Goal: Information Seeking & Learning: Understand process/instructions

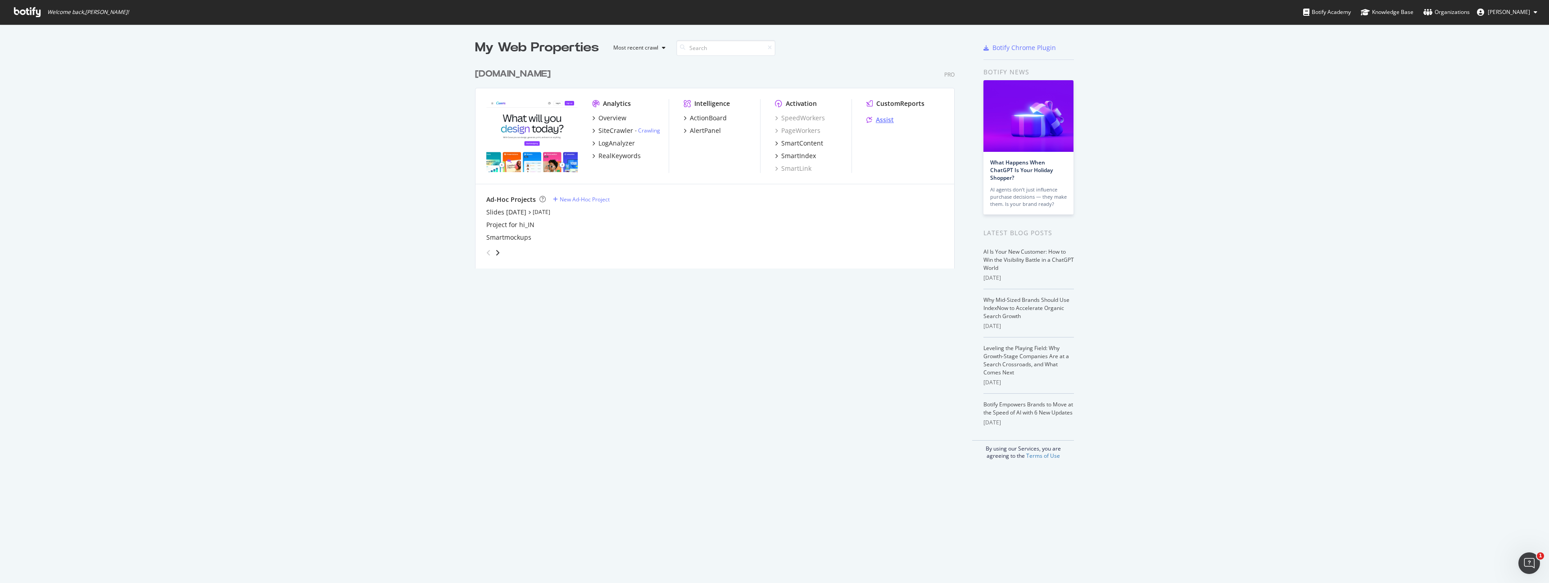
click at [883, 122] on div "Assist" at bounding box center [885, 119] width 18 height 9
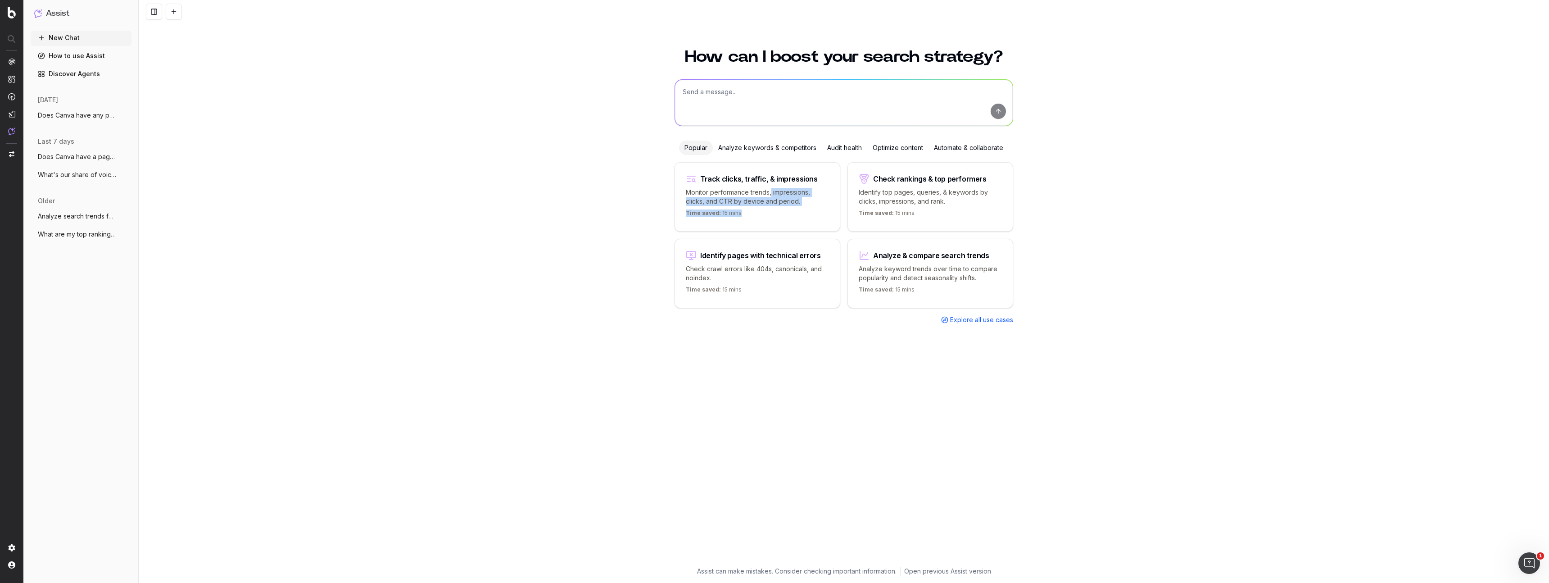
drag, startPoint x: 771, startPoint y: 194, endPoint x: 741, endPoint y: 209, distance: 34.2
click at [741, 209] on div "Track clicks, traffic, & impressions Monitor performance trends, impressions, c…" at bounding box center [758, 196] width 166 height 69
type textarea "Change in clicks/CTR/impressions over last 28 days vs last (branded vs non-bran…"
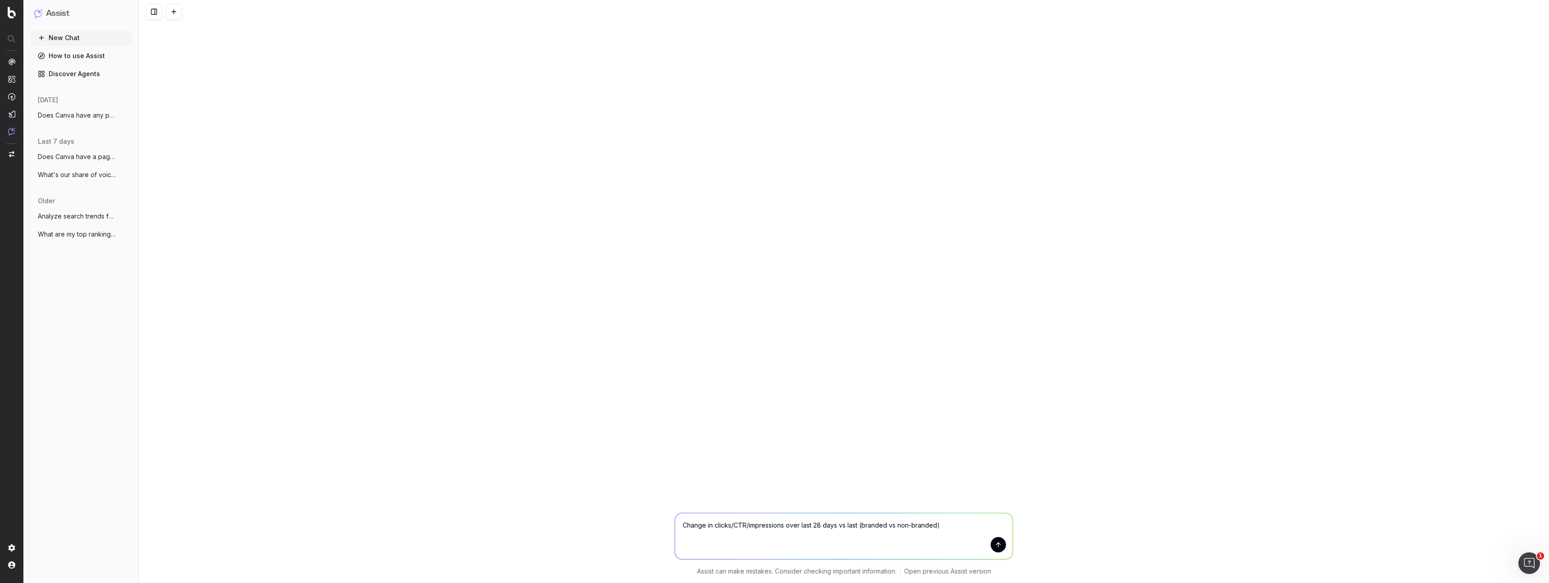
click at [70, 158] on span "Does Canva have a page exist and rank fo" at bounding box center [77, 156] width 79 height 9
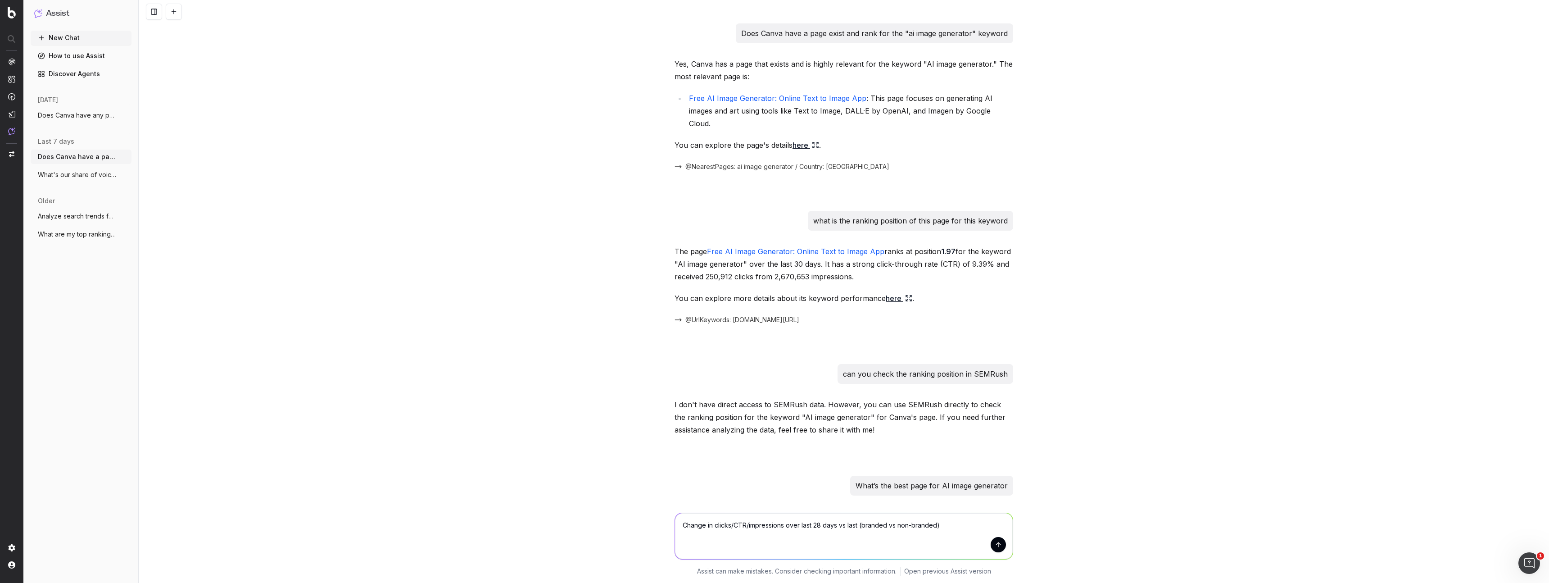
scroll to position [473, 0]
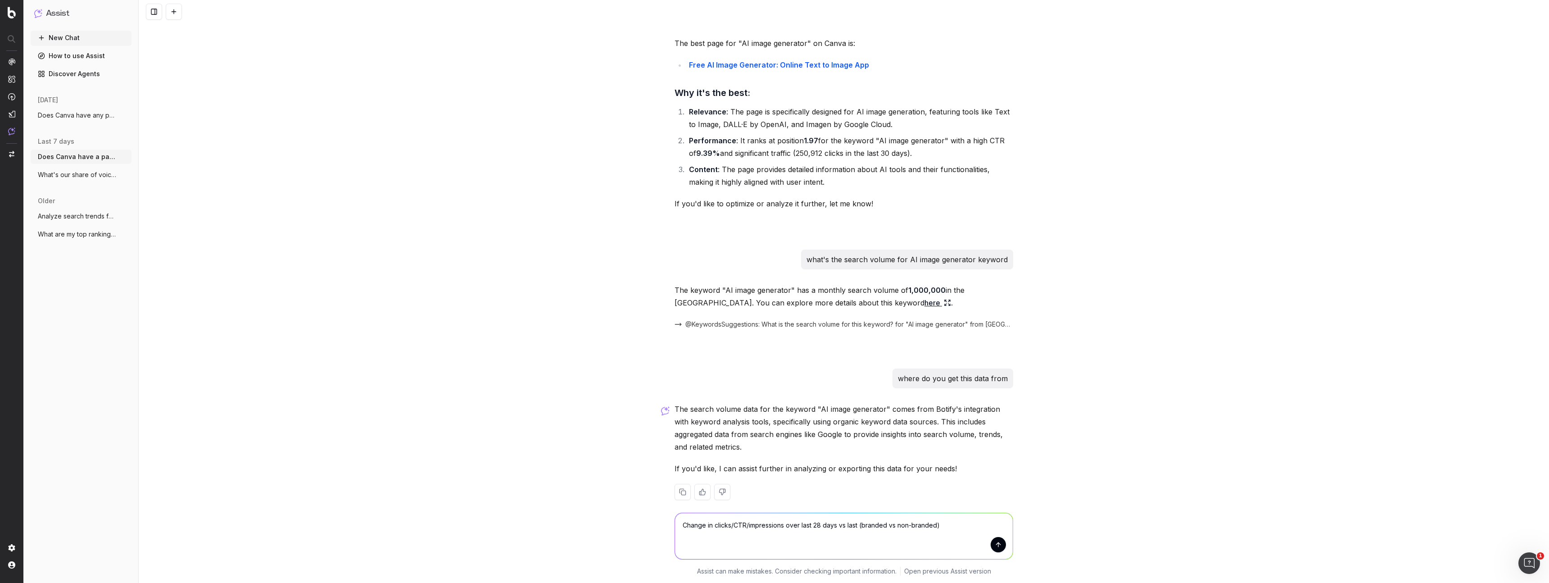
click at [76, 121] on button "Does Canva have any pages ranking for "A" at bounding box center [81, 115] width 101 height 14
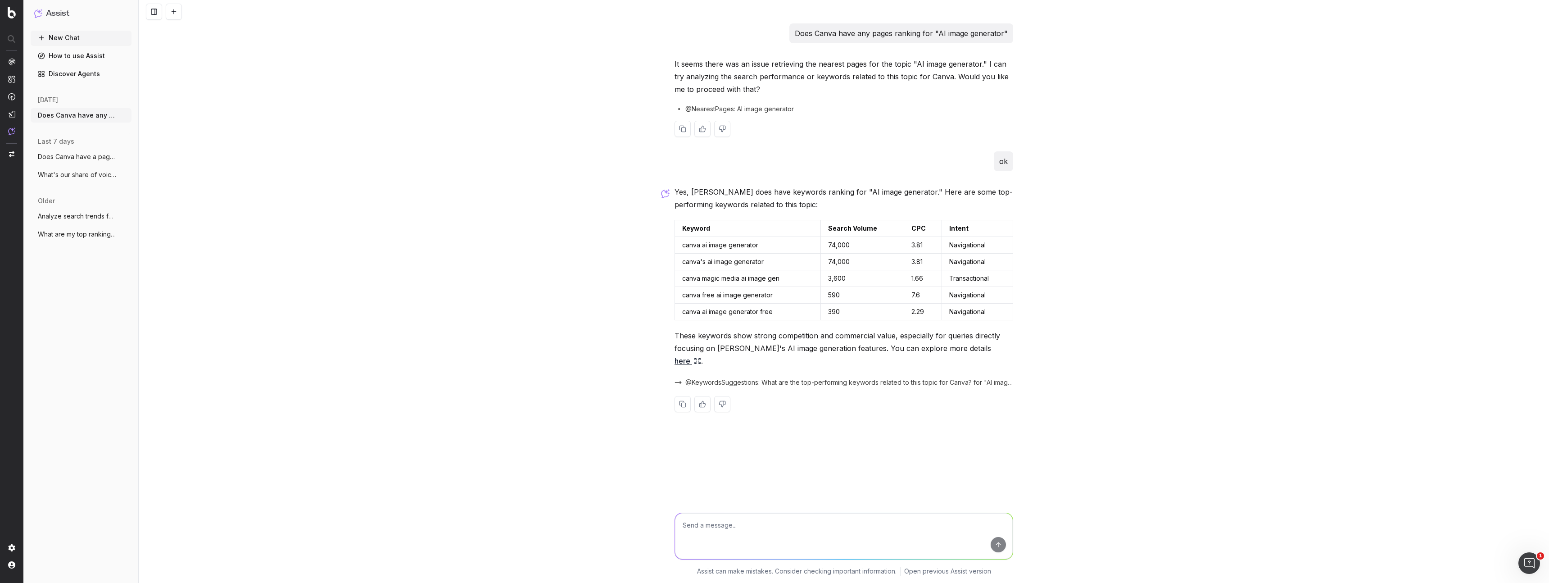
click at [762, 103] on div "It seems there was an issue retrieving the nearest pages for the topic "AI imag…" at bounding box center [844, 105] width 339 height 94
drag, startPoint x: 741, startPoint y: 100, endPoint x: 793, endPoint y: 114, distance: 54.5
click at [741, 100] on div "It seems there was an issue retrieving the nearest pages for the topic "AI imag…" at bounding box center [844, 105] width 339 height 94
click at [79, 158] on span "Does Canva have a page exist and rank fo" at bounding box center [77, 156] width 79 height 9
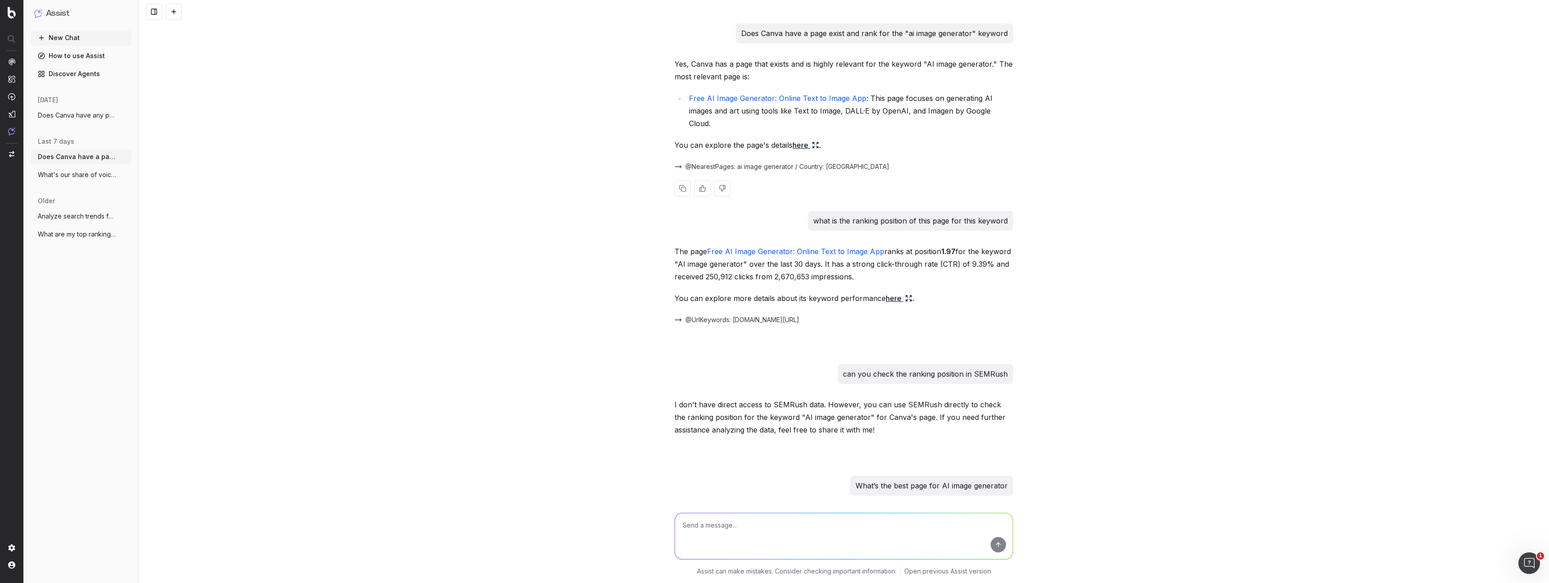
click at [803, 139] on link "here" at bounding box center [805, 145] width 27 height 13
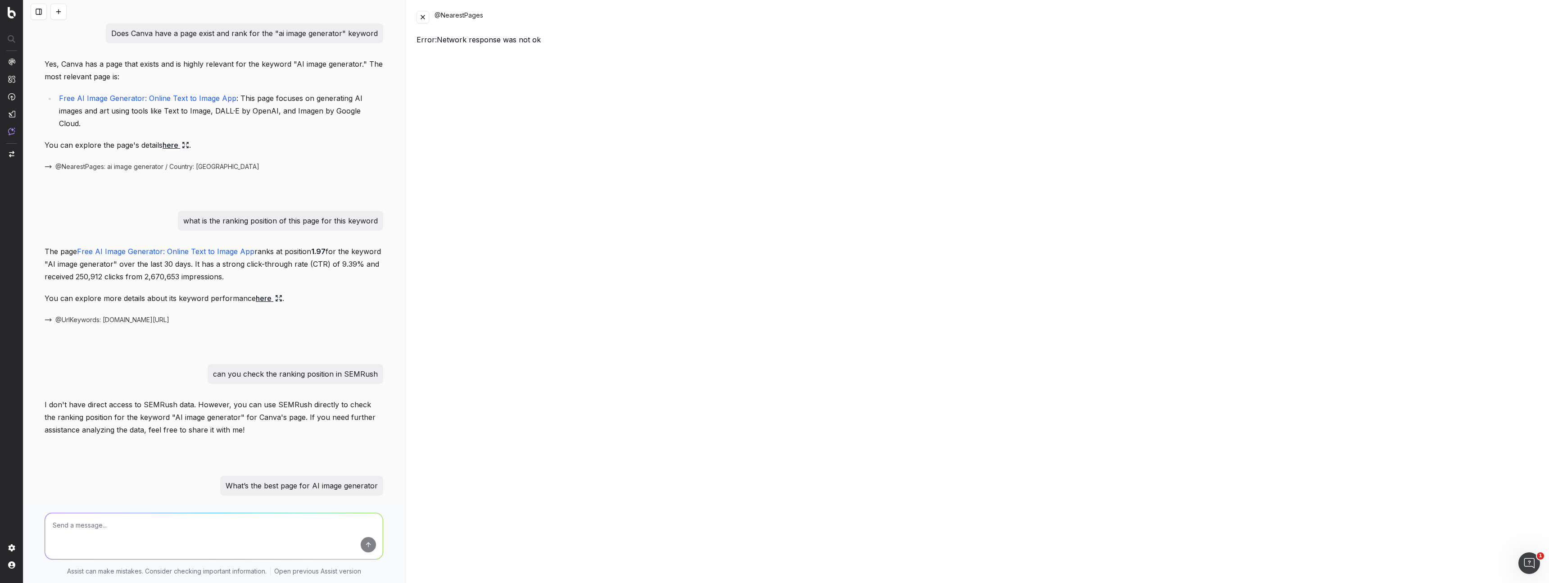
click at [34, 14] on button at bounding box center [39, 12] width 16 height 16
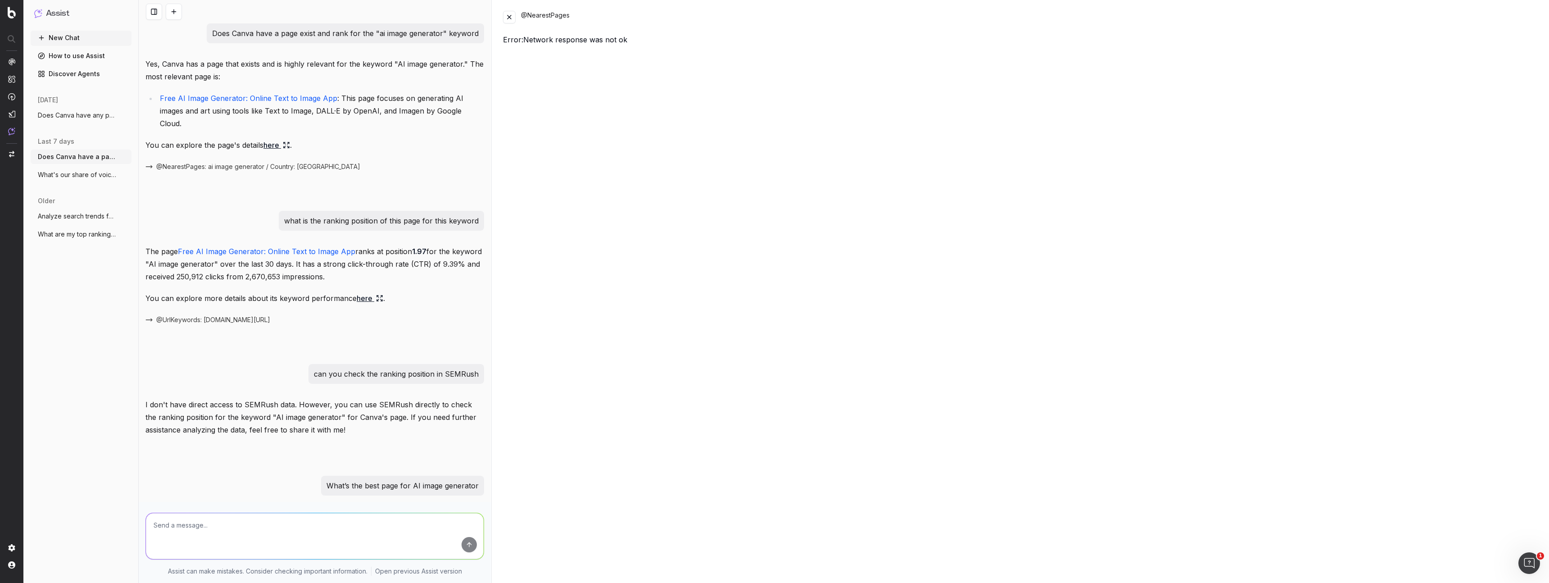
click at [71, 54] on link "How to use Assist" at bounding box center [81, 56] width 101 height 14
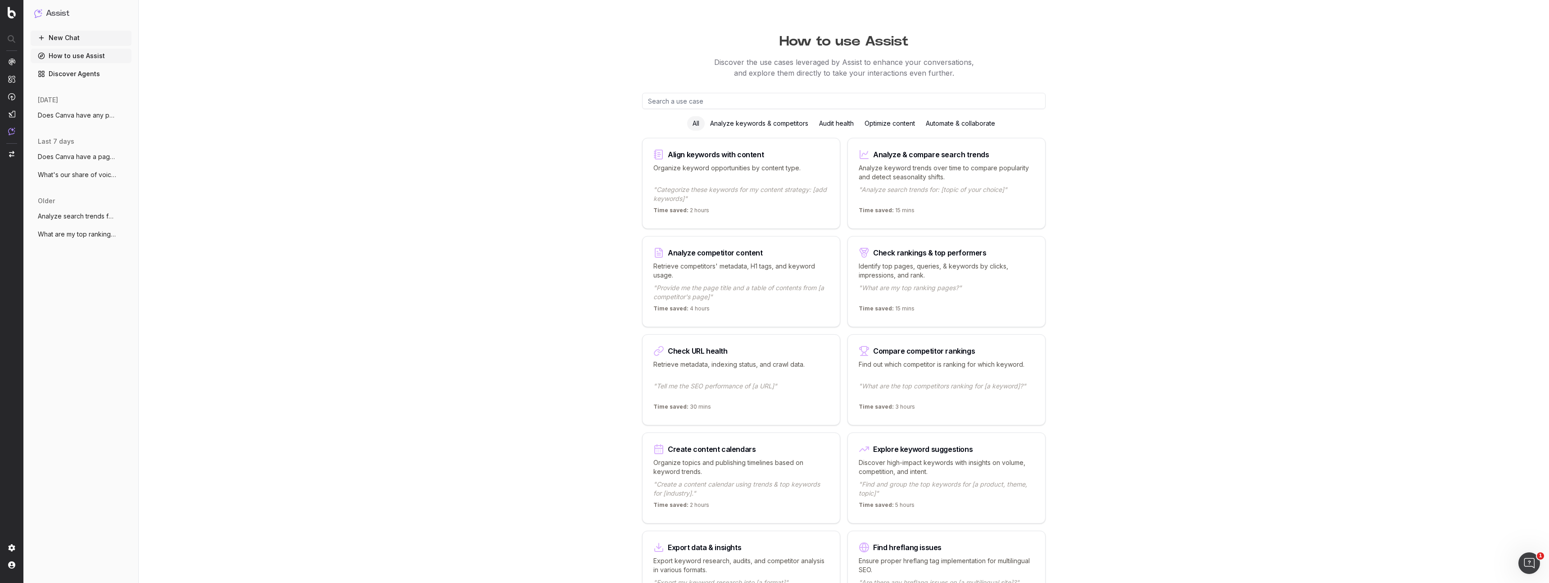
click at [837, 124] on div "Audit health" at bounding box center [836, 123] width 45 height 14
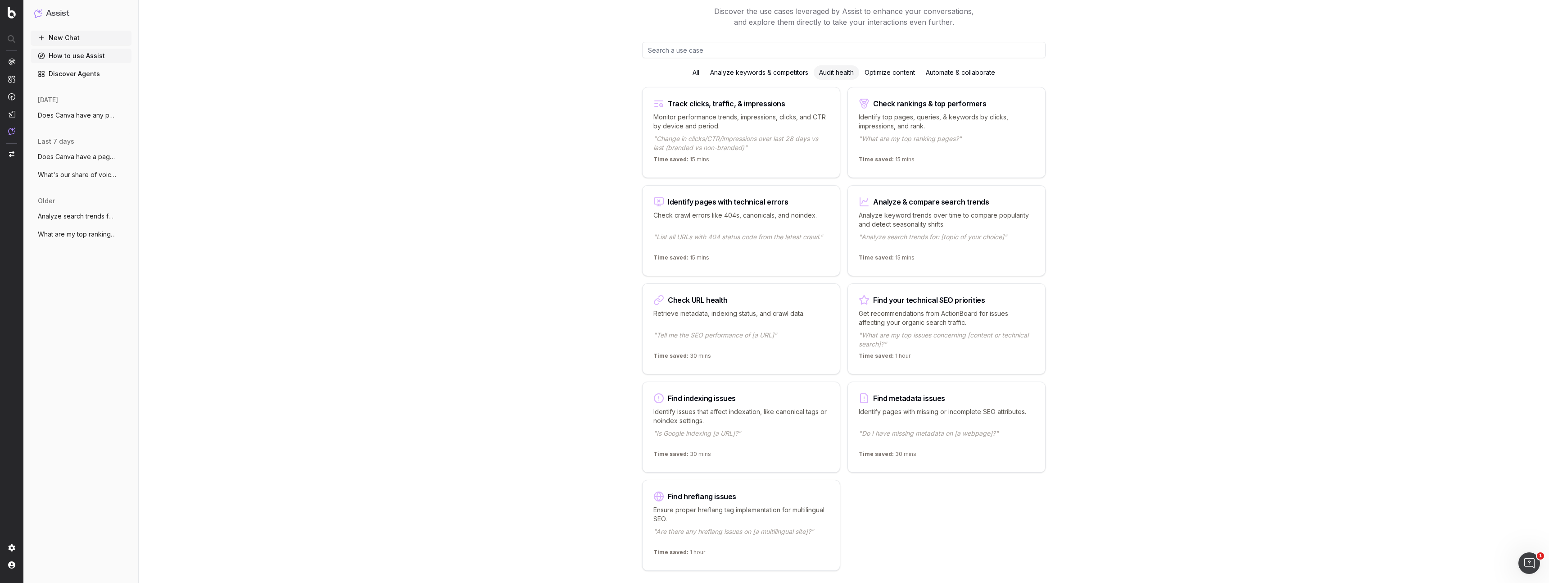
scroll to position [53, 0]
